Goal: Transaction & Acquisition: Purchase product/service

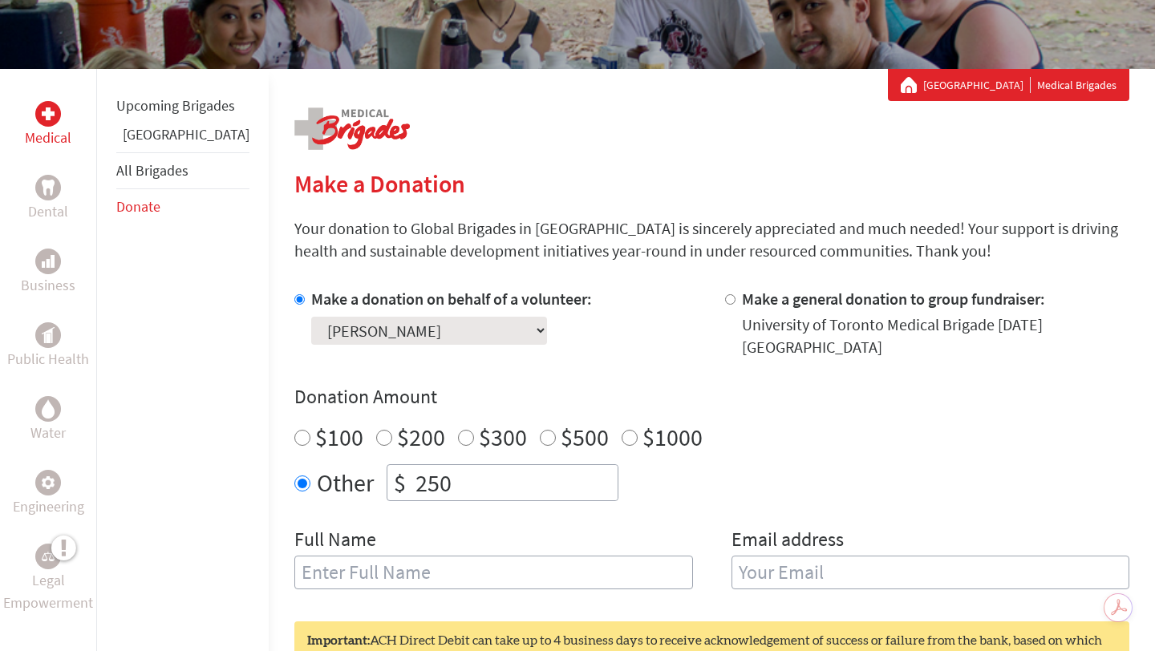
scroll to position [50, 0]
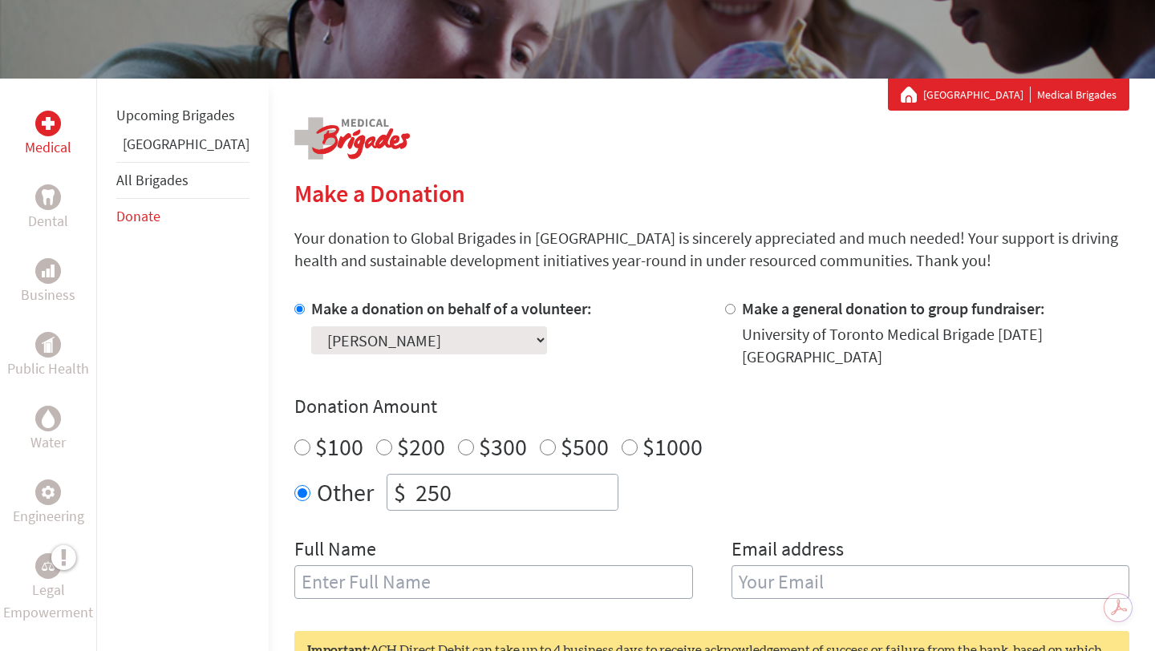
scroll to position [229, 0]
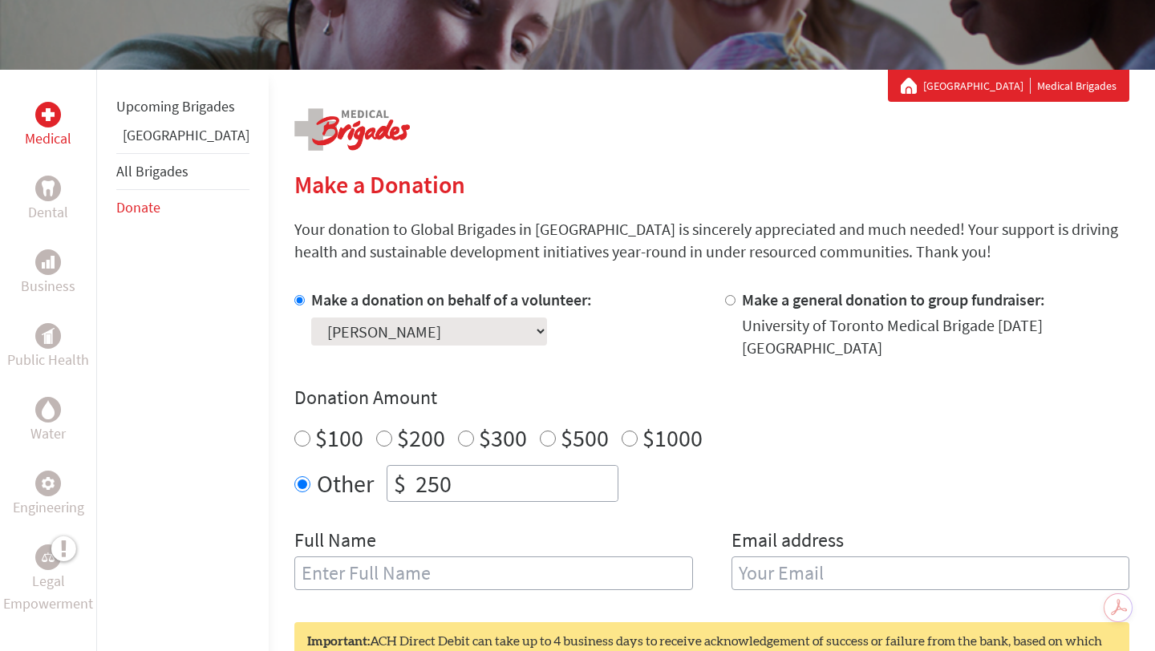
click at [415, 326] on select "Select a volunteer... Emir Eshberk Haley Chu Hyunwook (Paul) Im Katherine Liu K…" at bounding box center [429, 332] width 236 height 28
click at [311, 318] on select "Select a volunteer... Emir Eshberk Haley Chu Hyunwook (Paul) Im Katherine Liu K…" at bounding box center [429, 332] width 236 height 28
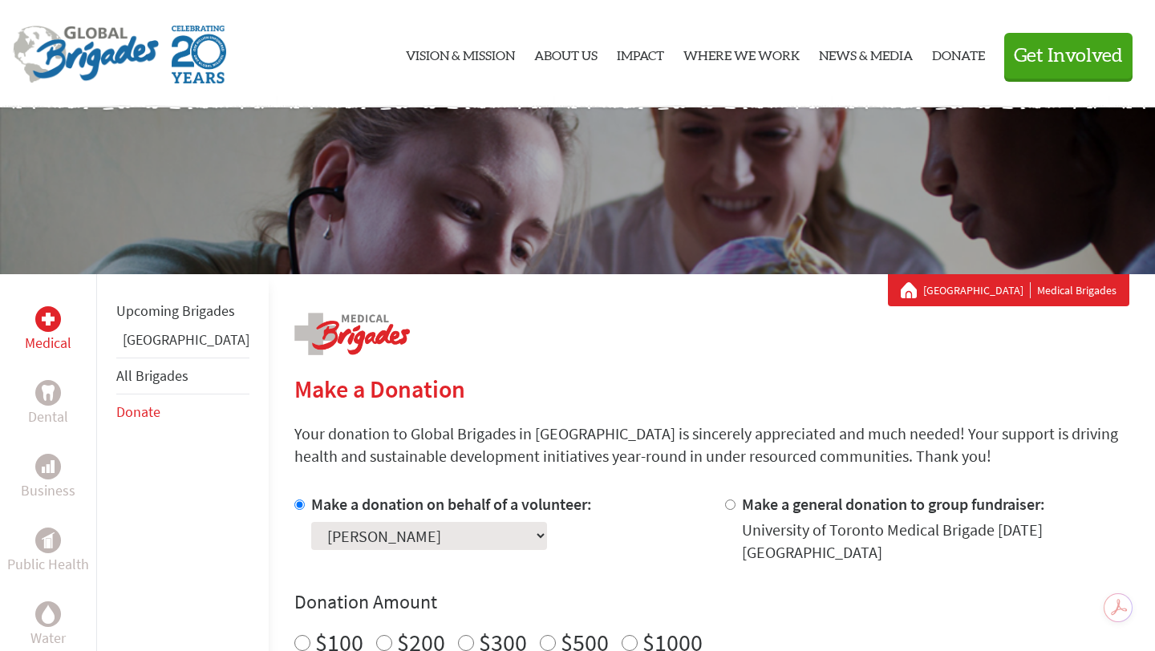
scroll to position [0, 0]
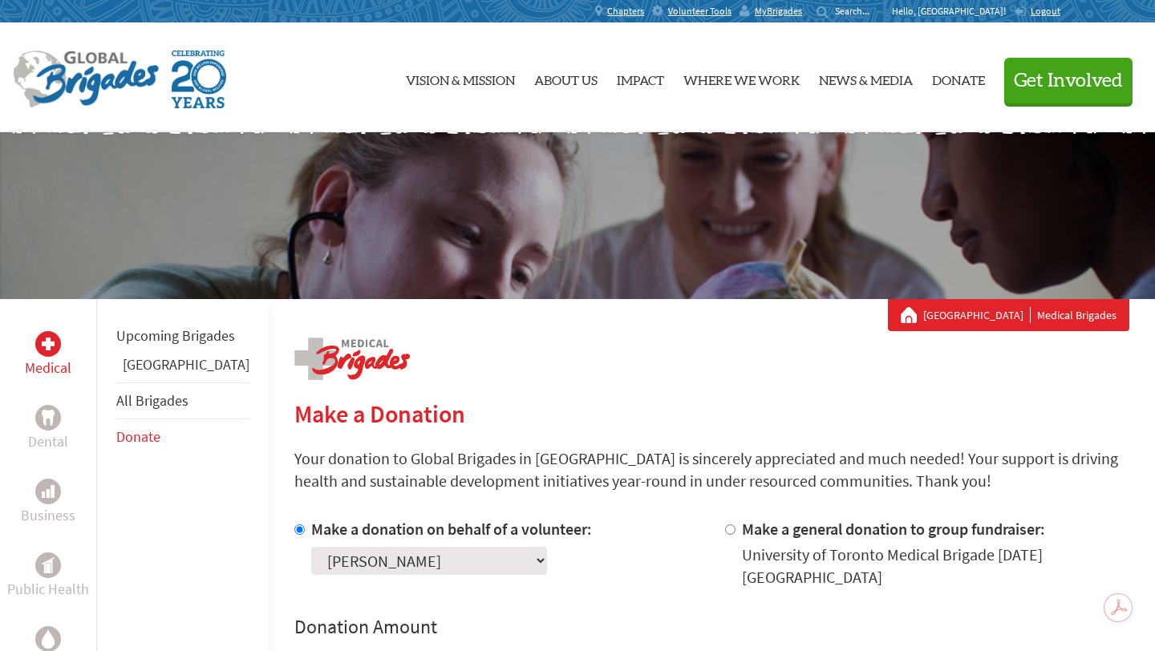
click at [63, 353] on link "Medical" at bounding box center [48, 355] width 47 height 48
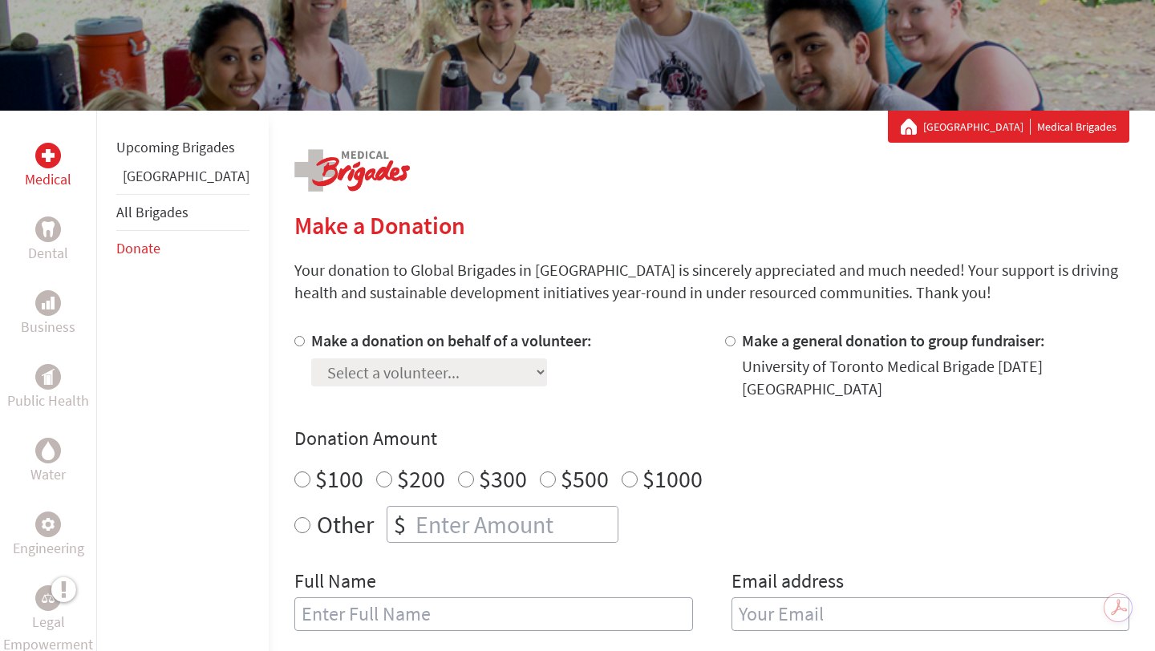
scroll to position [189, 0]
click at [294, 336] on input "Make a donation on behalf of a volunteer:" at bounding box center [299, 340] width 10 height 10
radio input "true"
click at [312, 373] on select "Select a volunteer... Aaron Jang Emir Eshberk Haley Chu Hyunwook (Paul) Im Juli…" at bounding box center [429, 372] width 236 height 28
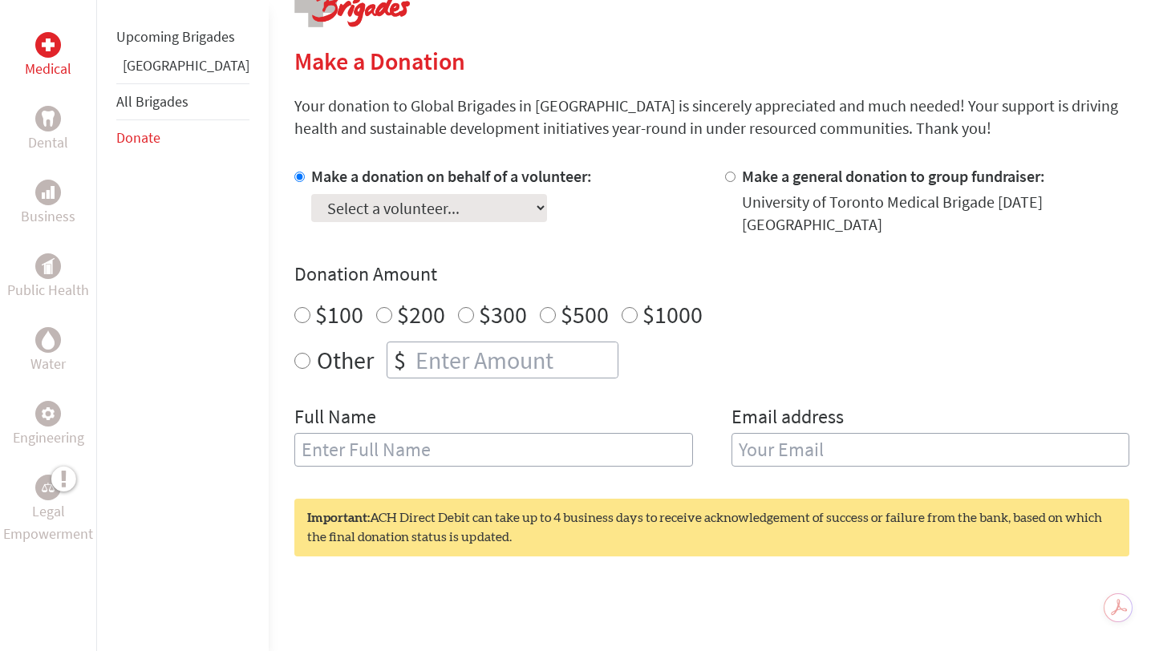
scroll to position [0, 0]
